Goal: Task Accomplishment & Management: Manage account settings

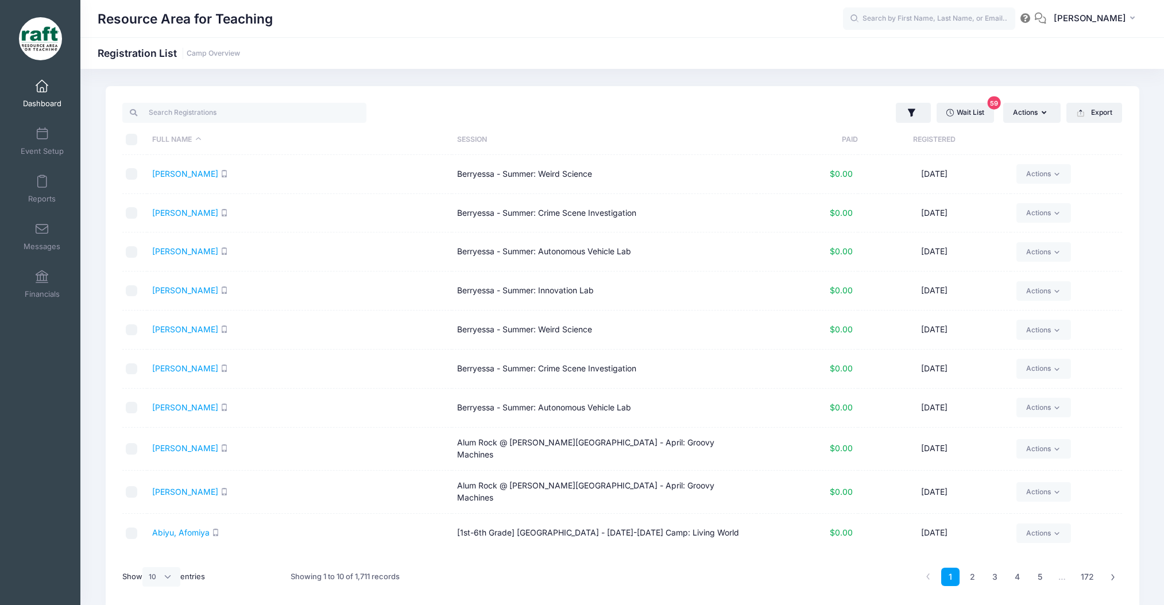
select select "10"
click at [965, 107] on link "Wait List 59" at bounding box center [965, 113] width 57 height 20
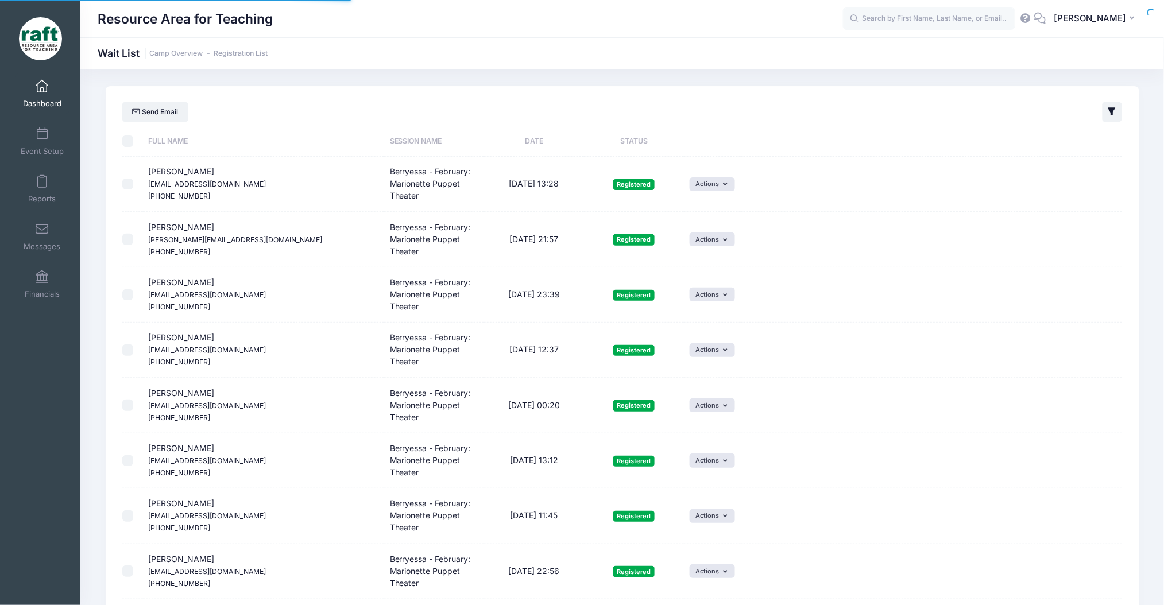
select select "50"
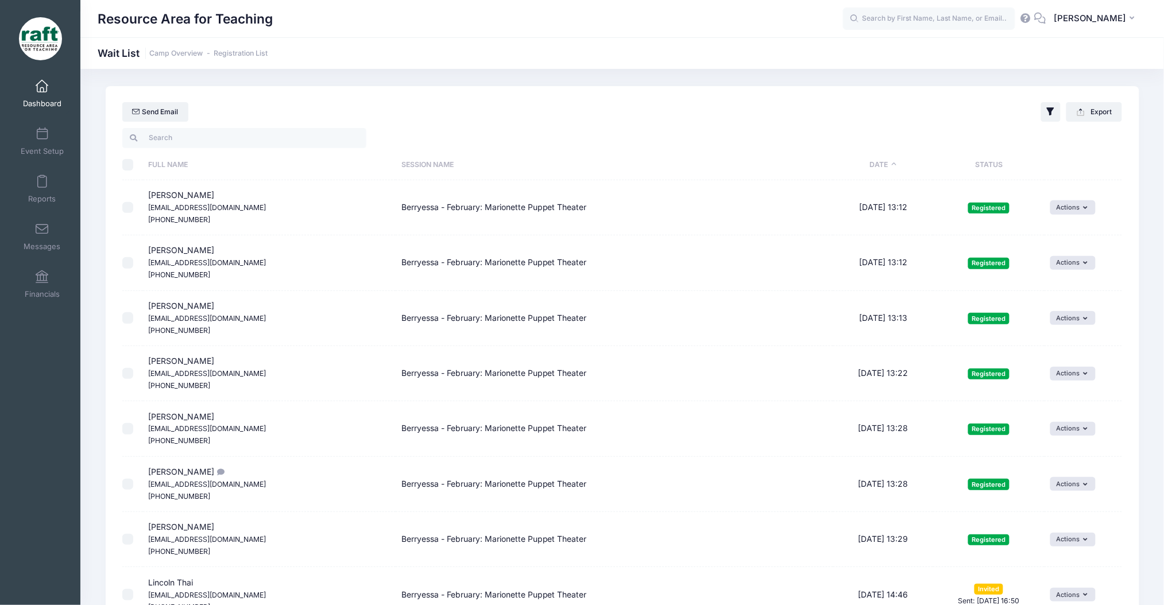
click at [934, 2] on div "Resource Area for Teaching AQ" at bounding box center [622, 18] width 1084 height 37
click at [934, 22] on input "text" at bounding box center [929, 18] width 172 height 23
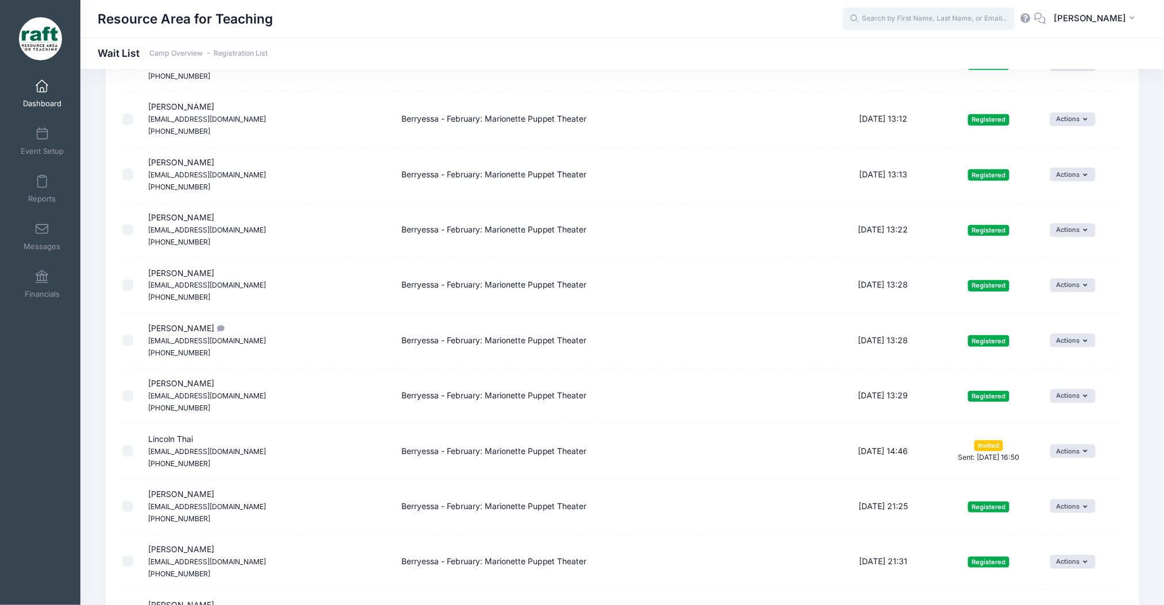
scroll to position [76, 0]
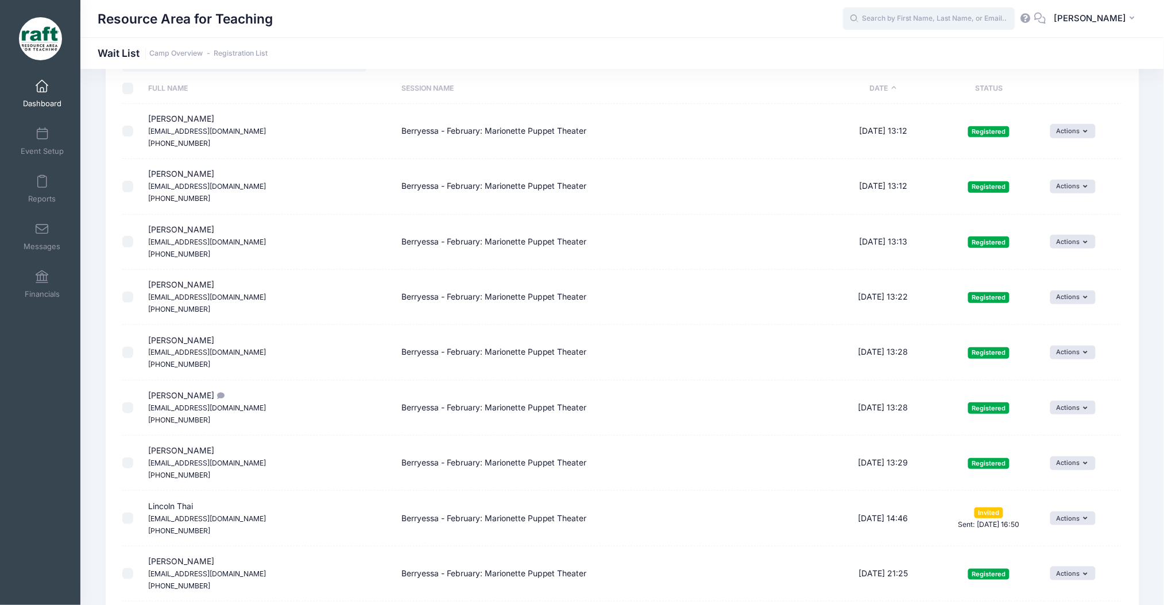
click at [882, 21] on input "text" at bounding box center [929, 18] width 172 height 23
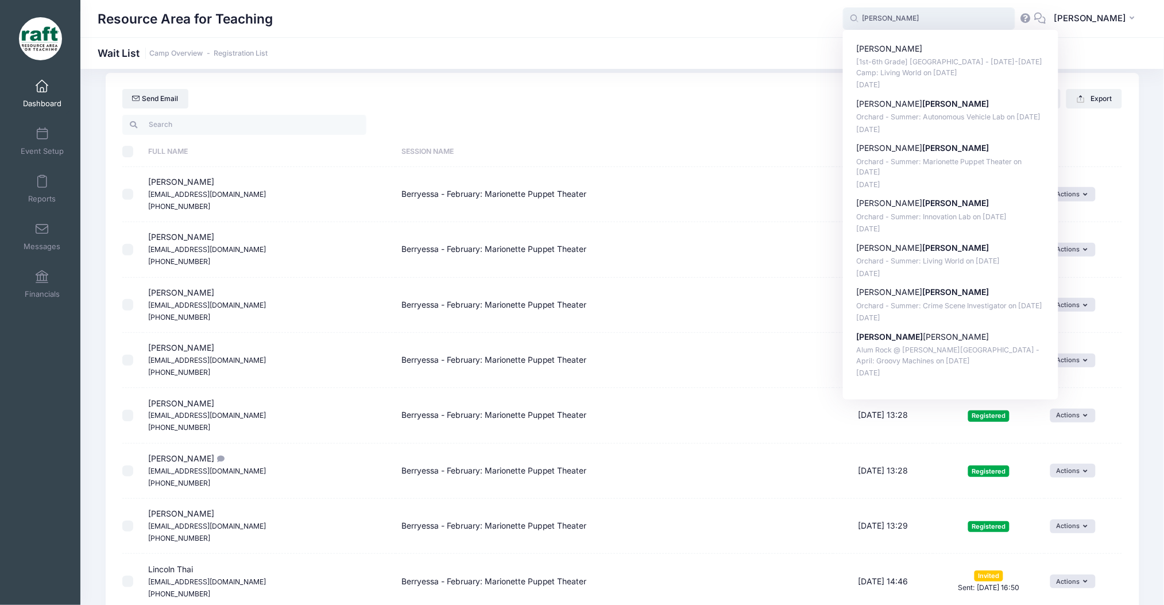
scroll to position [0, 0]
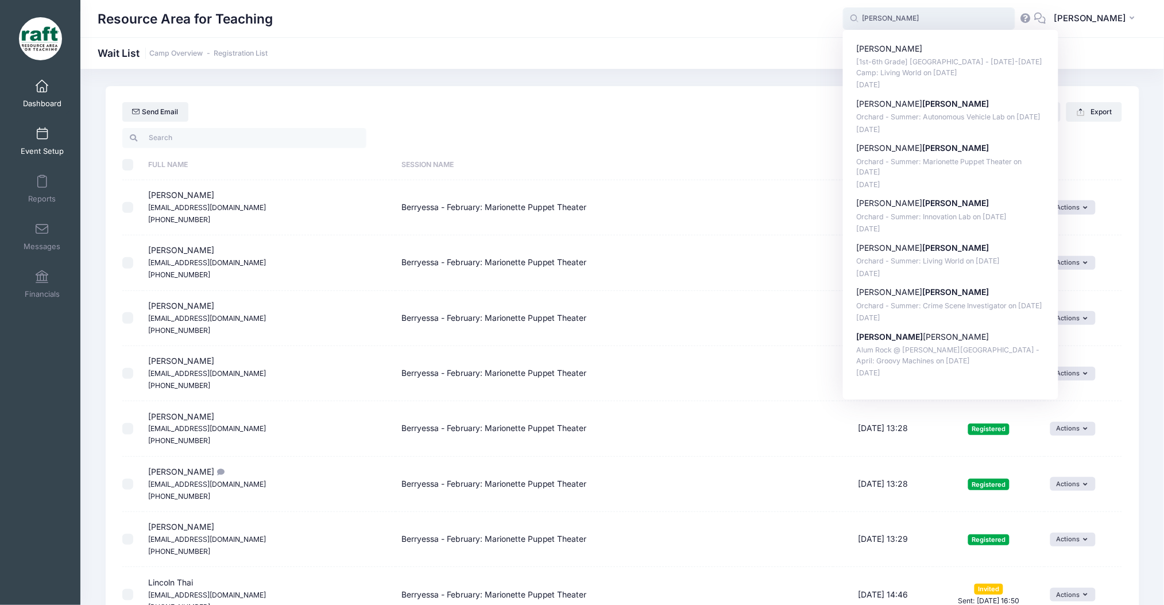
type input "santiago"
click at [42, 153] on span "Event Setup" at bounding box center [42, 151] width 43 height 10
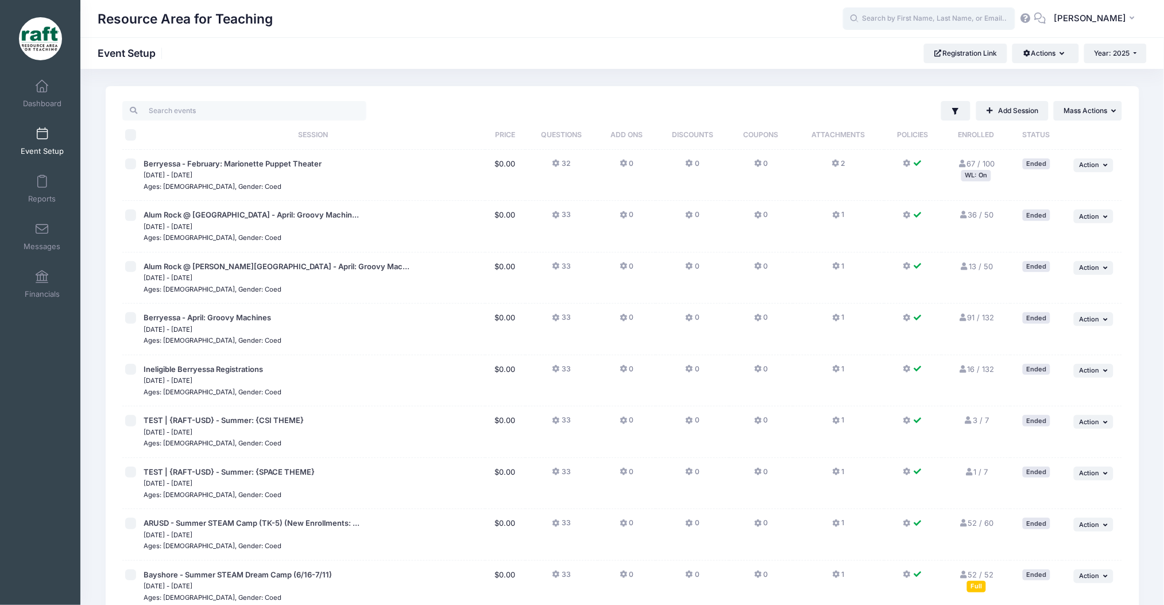
click at [930, 15] on input "text" at bounding box center [929, 18] width 172 height 23
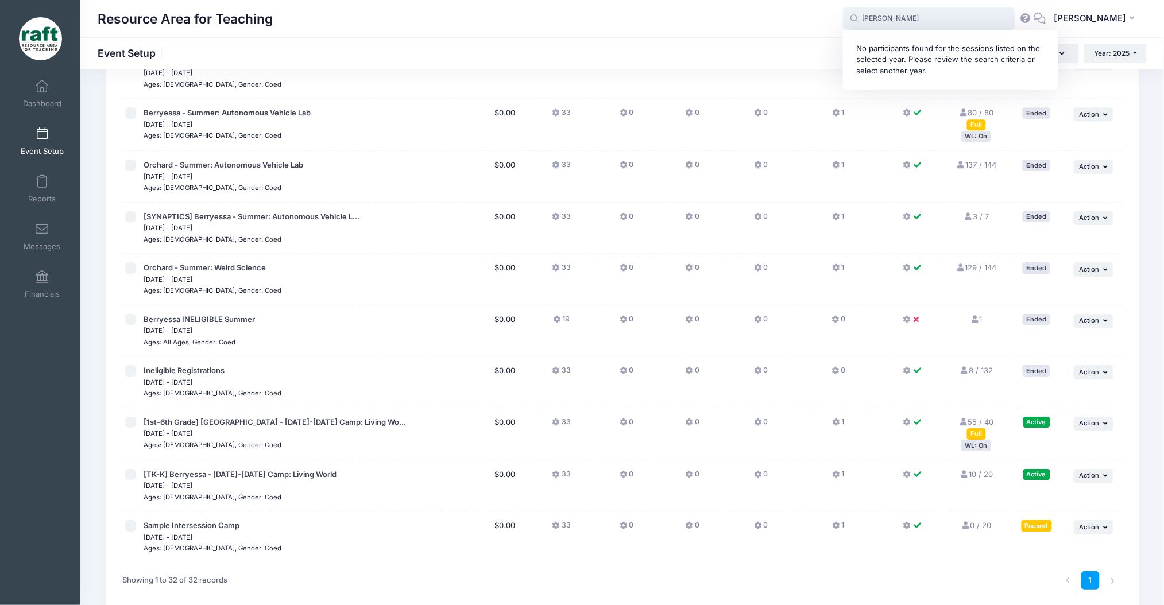
scroll to position [1294, 0]
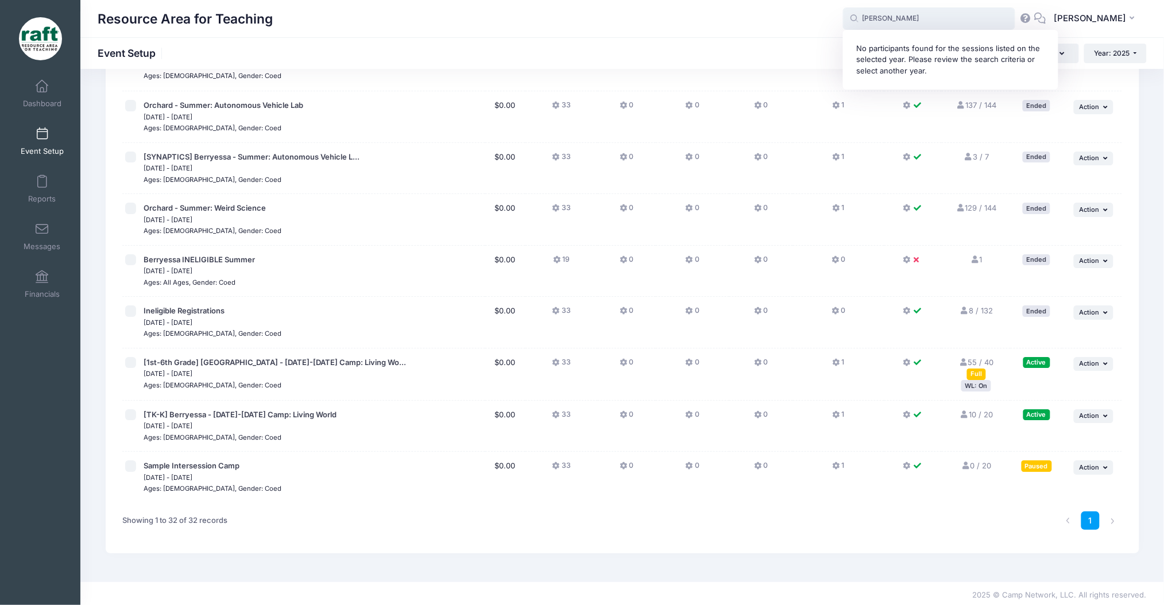
type input "[PERSON_NAME]"
click at [984, 383] on div "WL: On" at bounding box center [976, 385] width 30 height 11
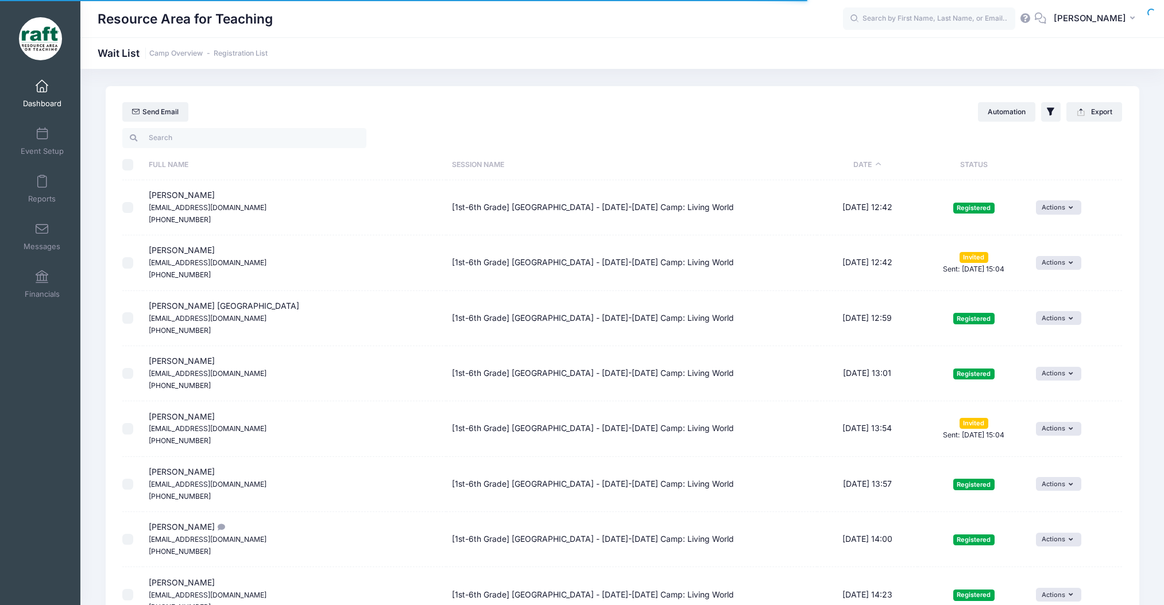
select select "50"
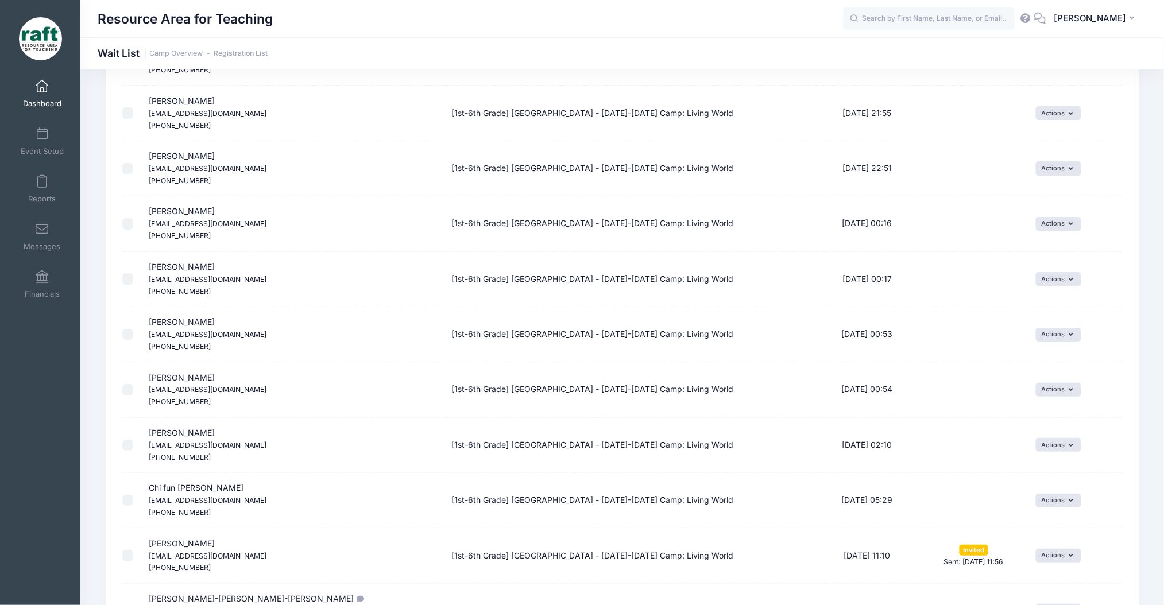
scroll to position [1202, 0]
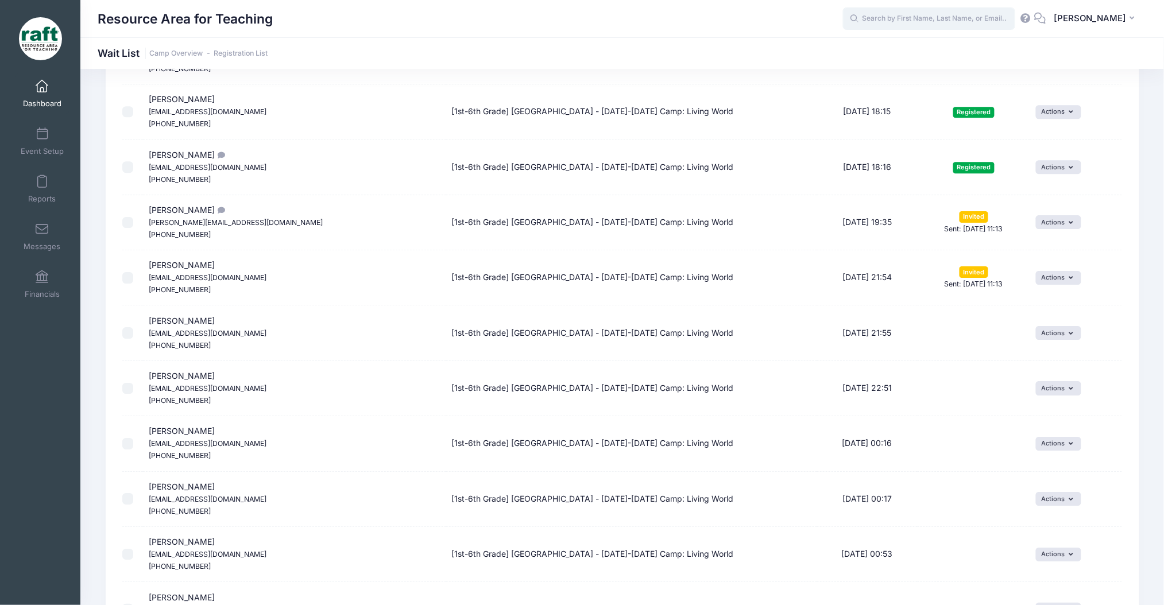
click at [910, 27] on input "text" at bounding box center [929, 18] width 172 height 23
type input "["
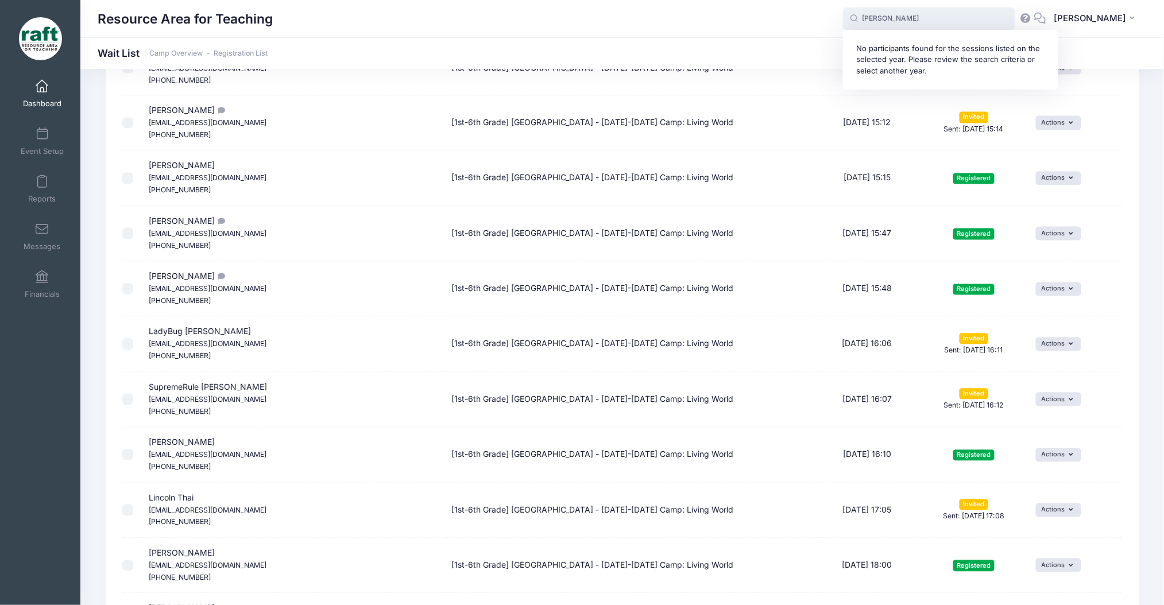
scroll to position [667, 0]
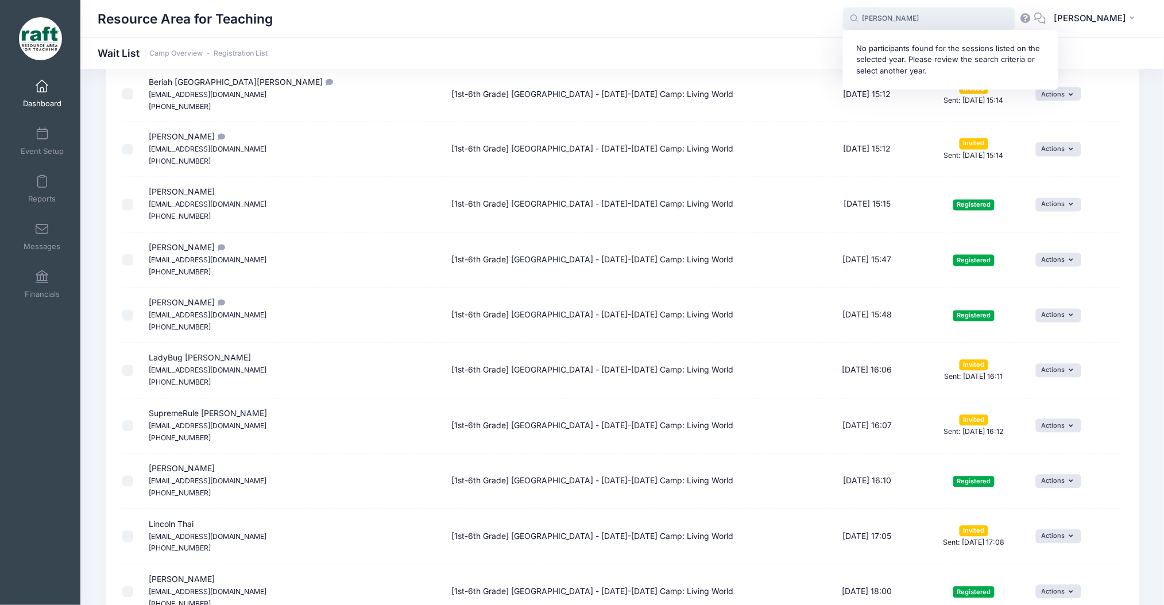
click at [1000, 26] on input "pulido" at bounding box center [929, 18] width 172 height 23
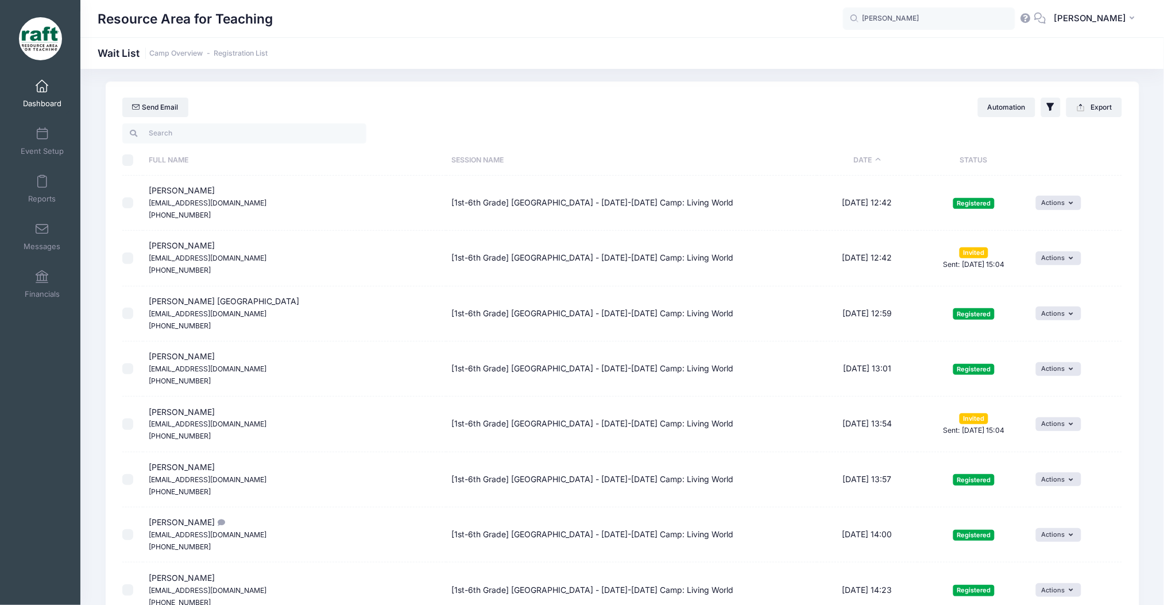
scroll to position [0, 0]
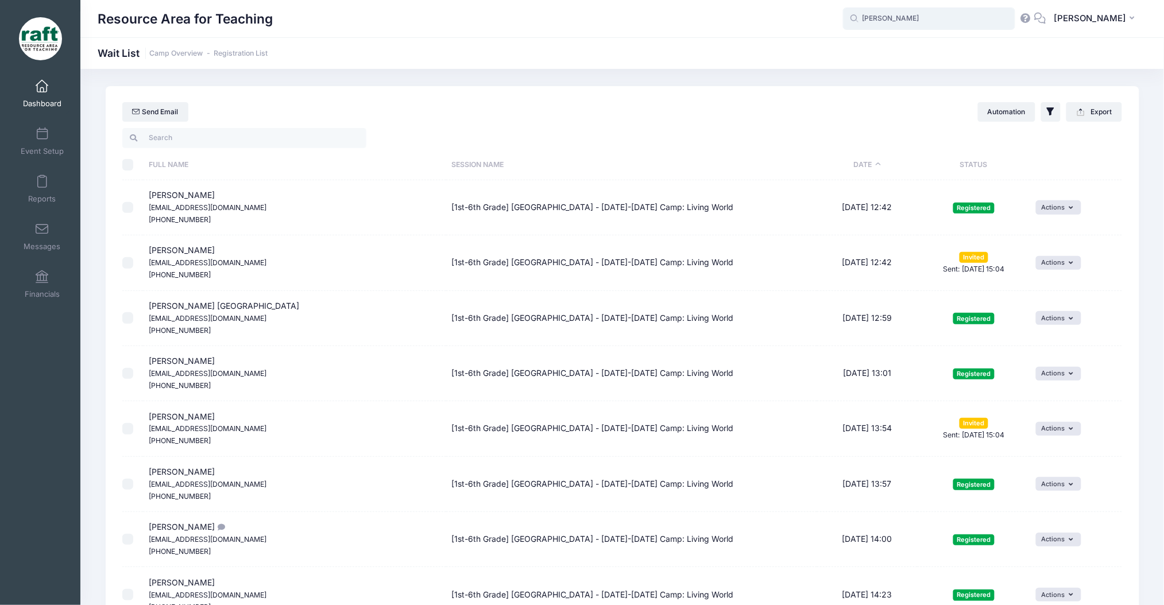
click at [903, 24] on input "pulido" at bounding box center [929, 18] width 172 height 23
type input "pulido"
click at [32, 144] on link "Event Setup" at bounding box center [42, 141] width 55 height 40
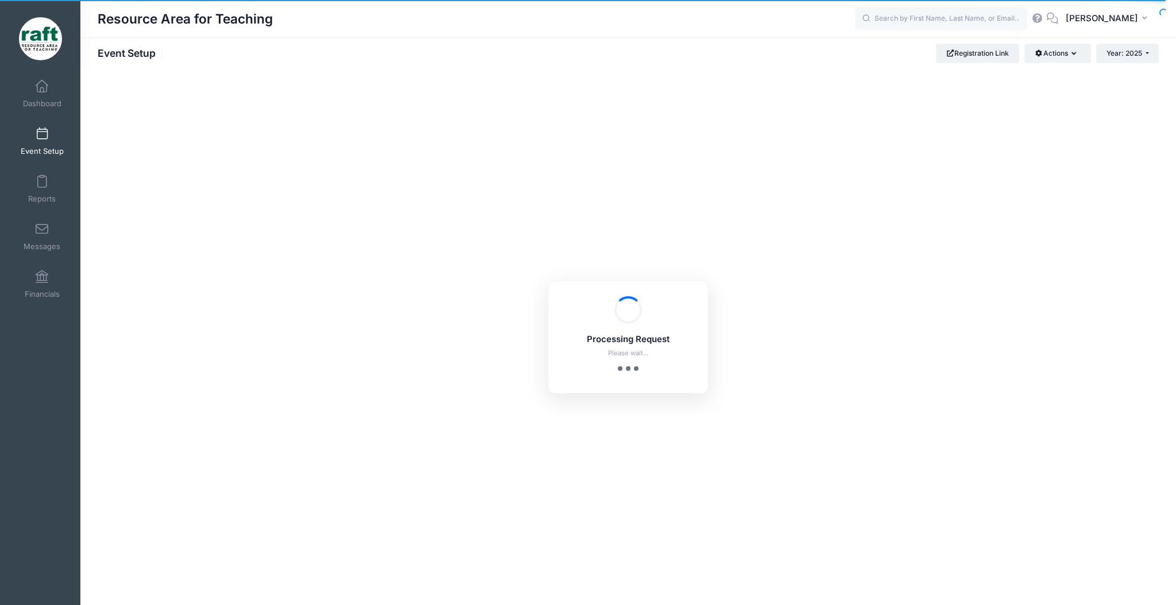
click at [962, 33] on div "Resource Area for Teaching AQ" at bounding box center [628, 18] width 1096 height 37
click at [959, 26] on input "text" at bounding box center [941, 18] width 172 height 23
click at [978, 27] on input "text" at bounding box center [941, 18] width 172 height 23
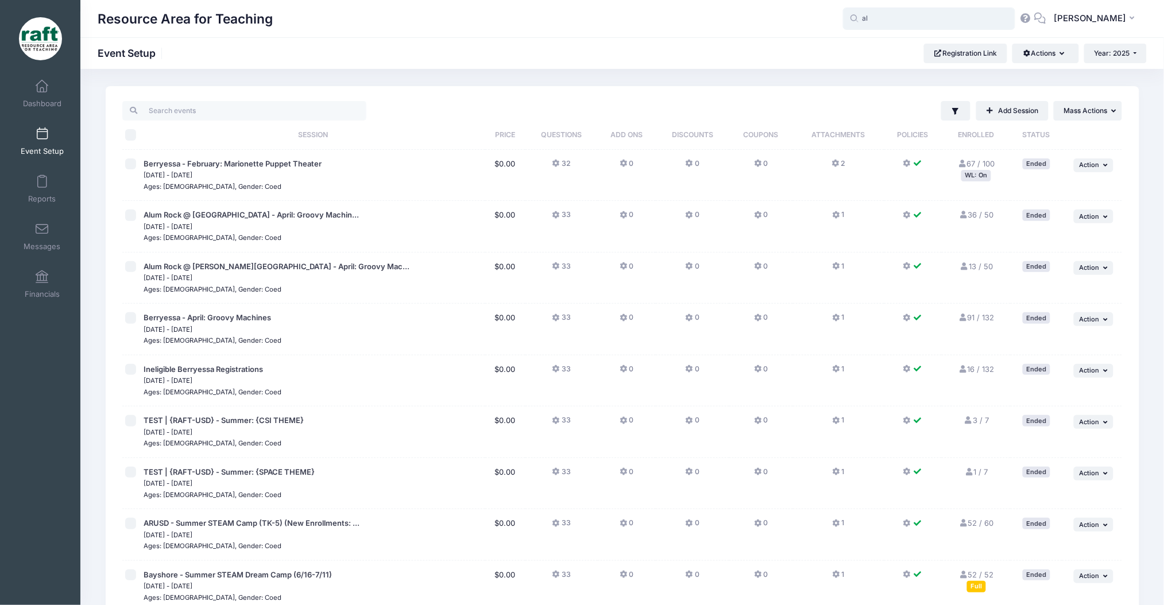
type input "a"
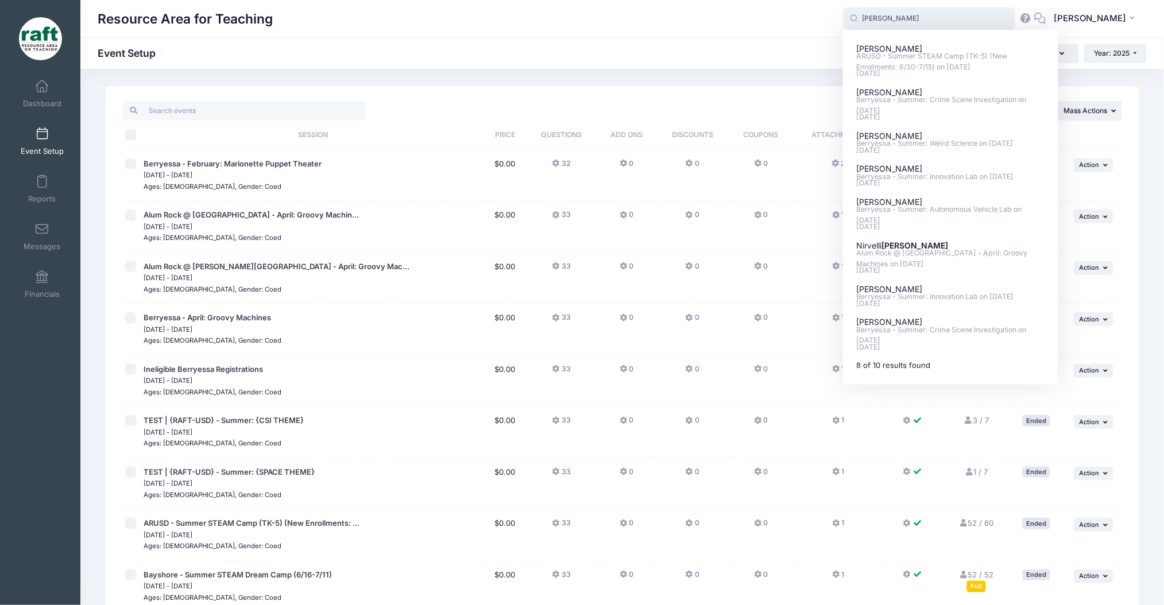
type input "lopez"
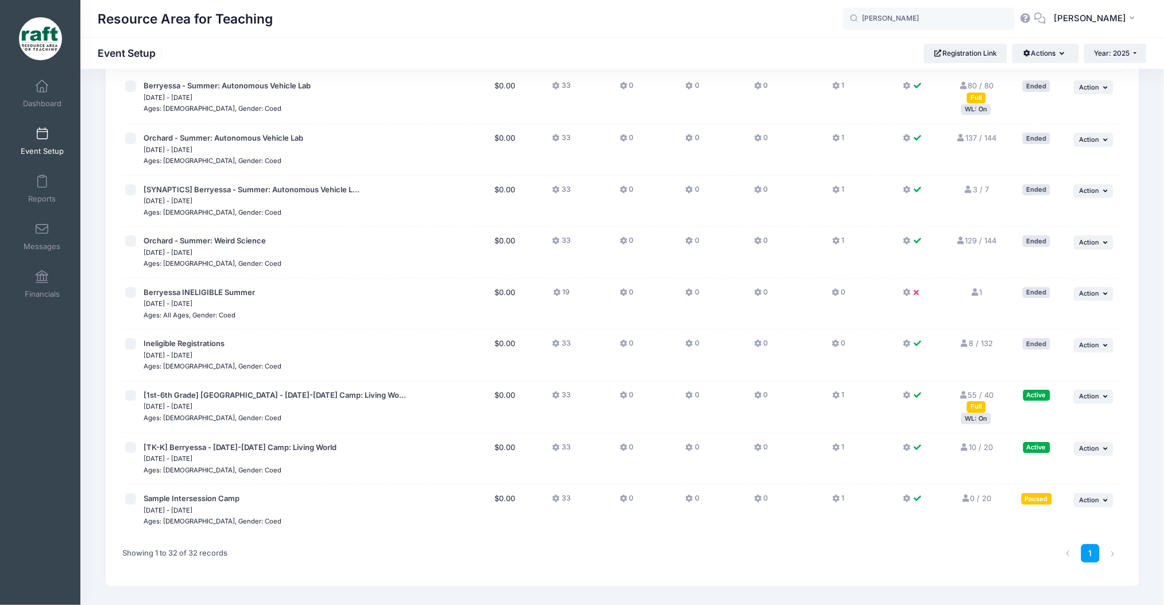
scroll to position [1294, 0]
